Goal: Task Accomplishment & Management: Use online tool/utility

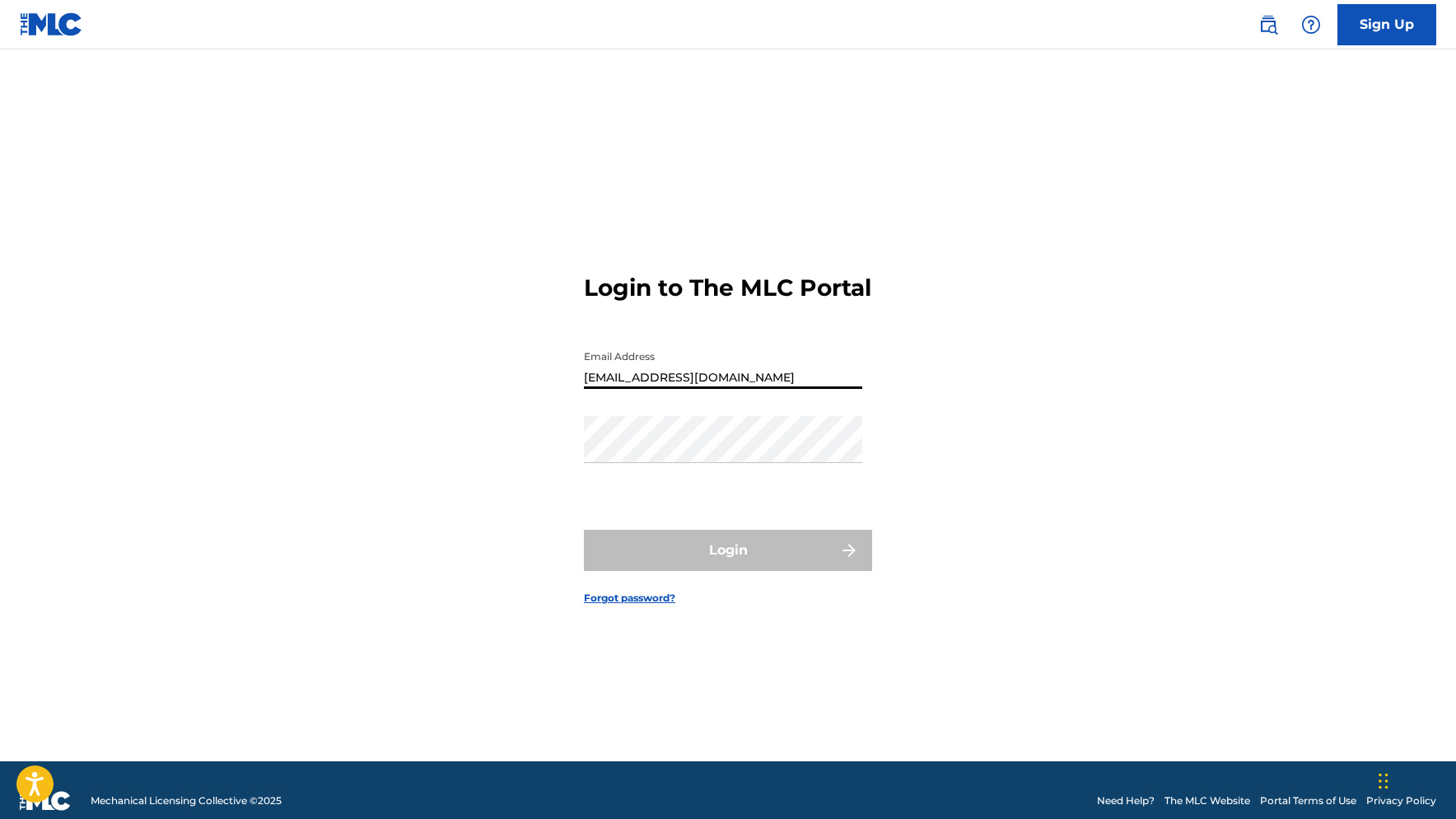
type input "[EMAIL_ADDRESS][DOMAIN_NAME]"
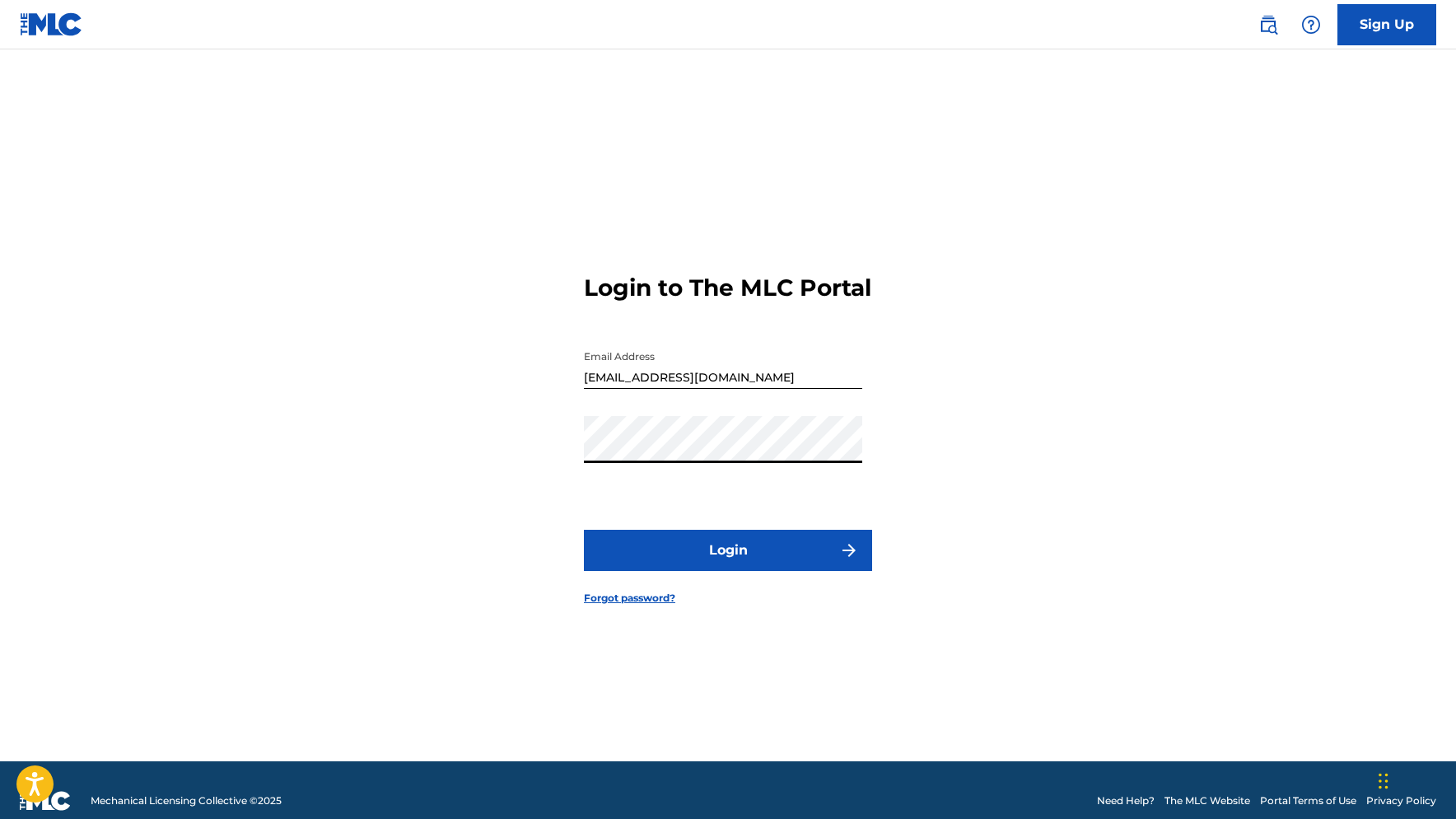
click at [728, 564] on button "Login" at bounding box center [727, 550] width 288 height 42
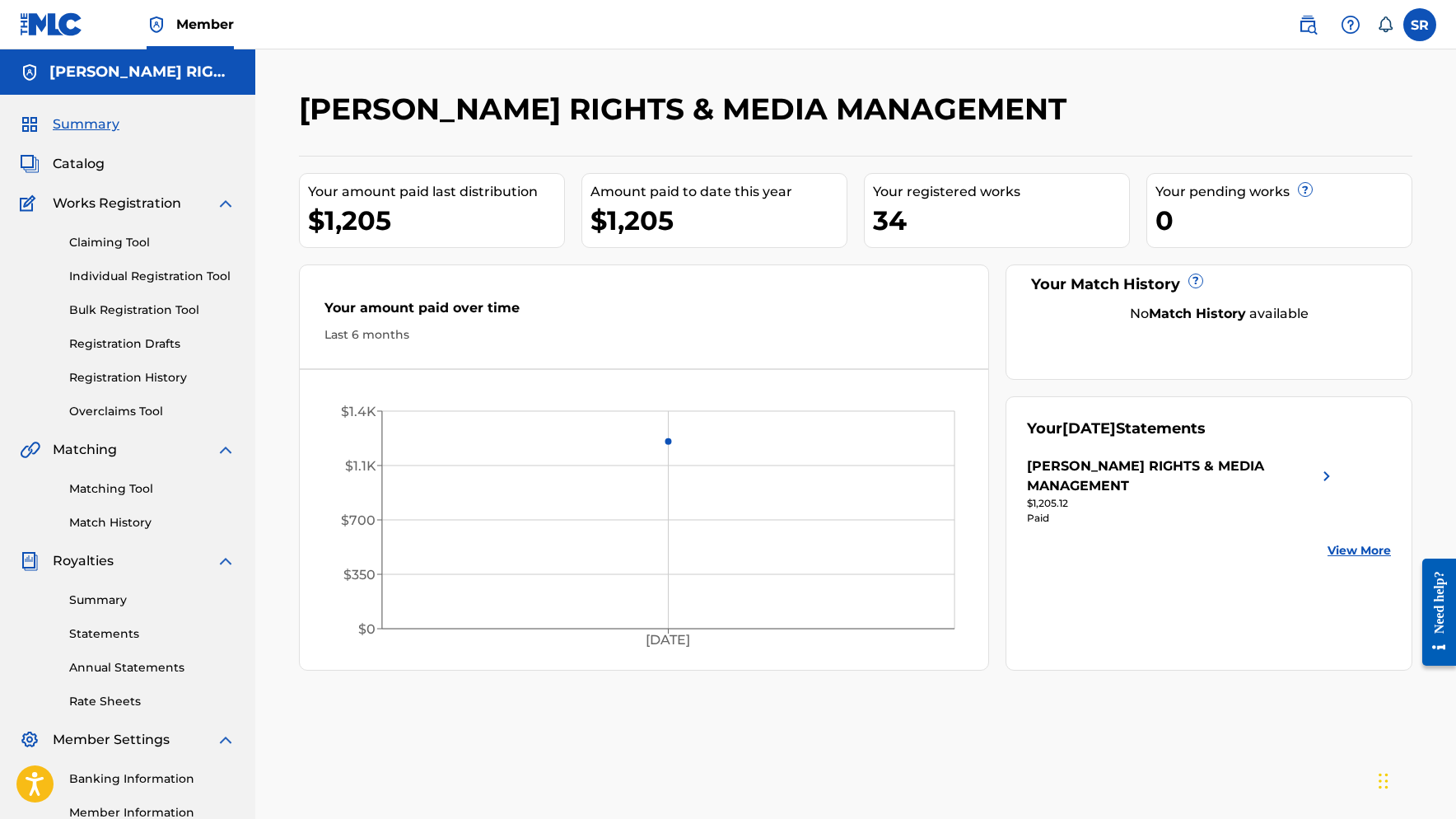
click at [120, 234] on link "Claiming Tool" at bounding box center [152, 242] width 166 height 17
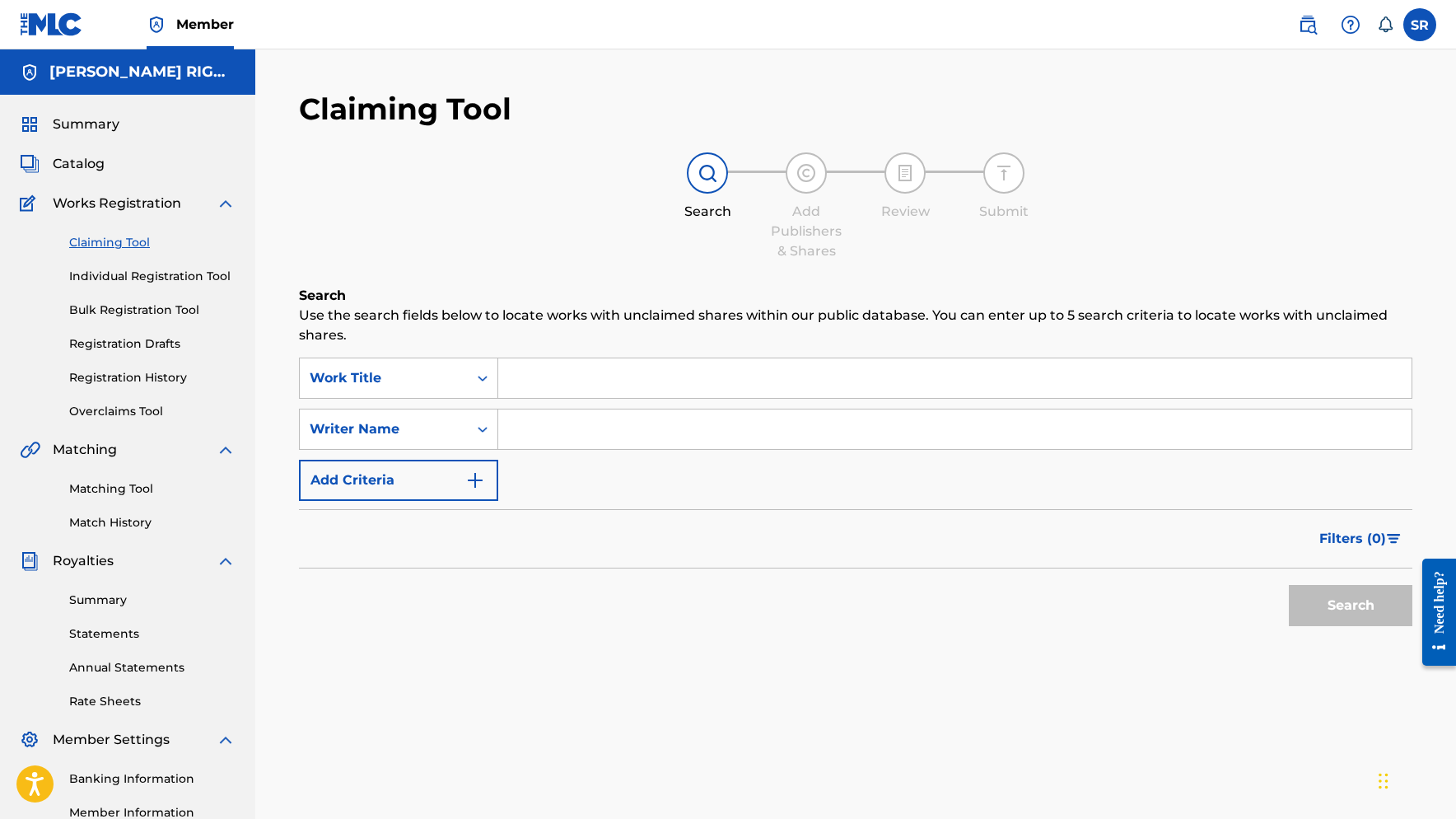
click at [616, 388] on input "Search Form" at bounding box center [954, 378] width 913 height 40
paste input "1049245756"
type input "1049245756"
drag, startPoint x: 607, startPoint y: 370, endPoint x: 440, endPoint y: 360, distance: 167.3
click at [440, 360] on div "SearchWithCriteria4174fe0b-5e06-4e4e-86c8-461cd0f2c191 Work Title 1049245756" at bounding box center [855, 378] width 1113 height 42
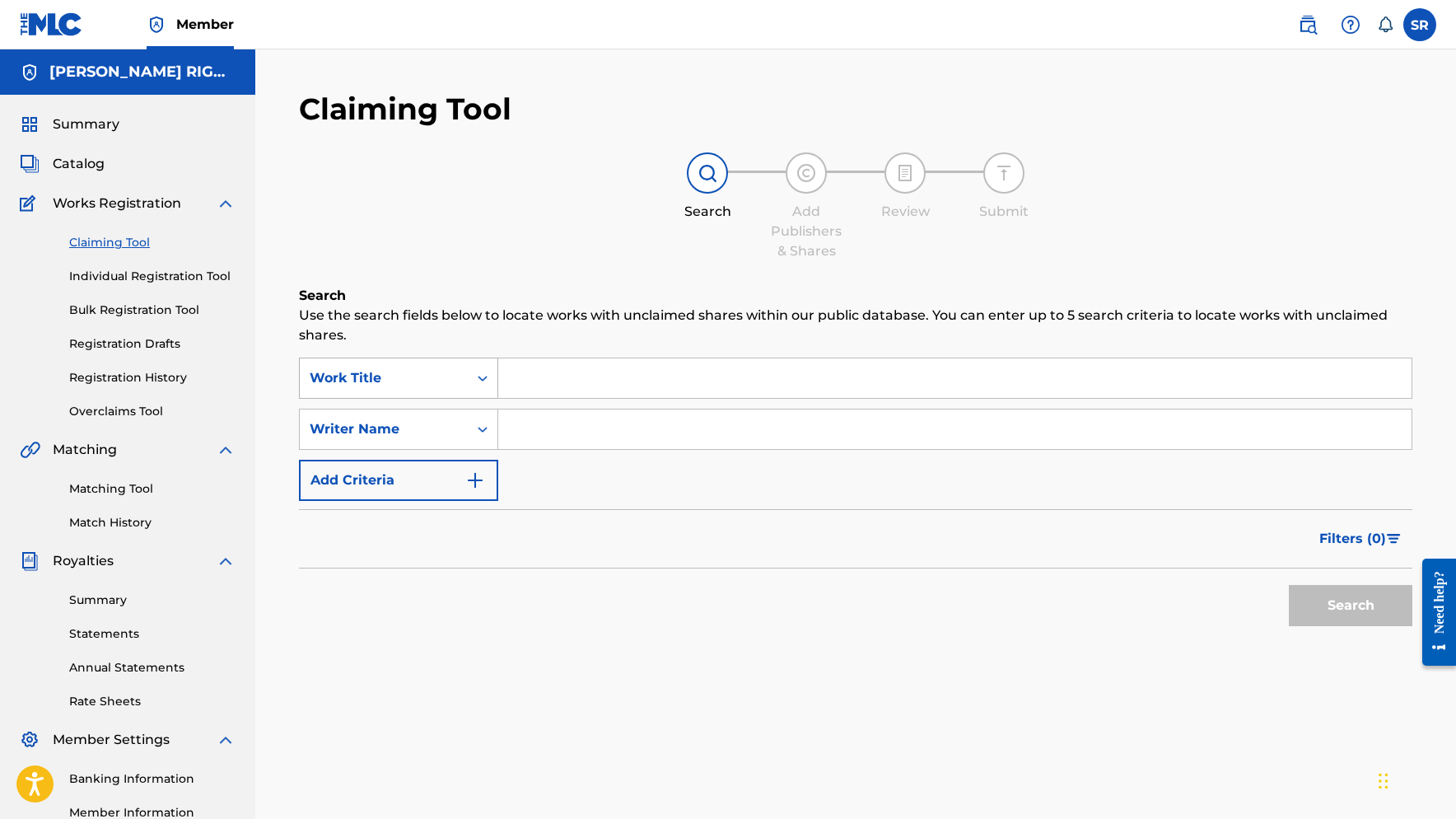
paste input "Alusafani"
type input "Alusafani"
click at [1350, 605] on button "Search" at bounding box center [1350, 605] width 124 height 42
click at [650, 384] on input "Alusafani" at bounding box center [954, 378] width 913 height 40
click at [1335, 609] on button "Search" at bounding box center [1350, 605] width 124 height 42
